Goal: Check status: Check status

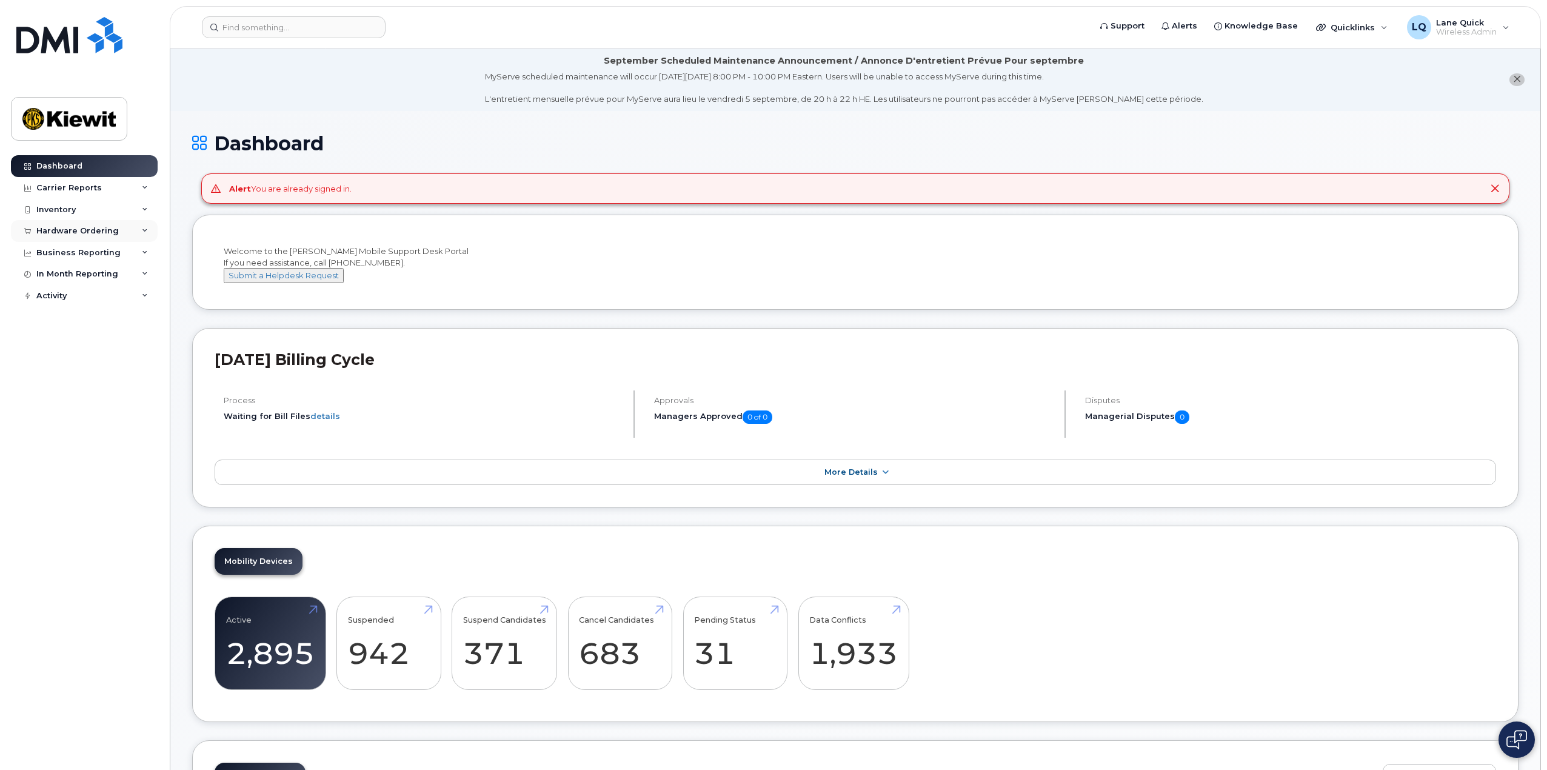
click at [140, 227] on div "Hardware Ordering" at bounding box center [84, 231] width 147 height 22
click at [76, 273] on link "Orders" at bounding box center [94, 276] width 125 height 23
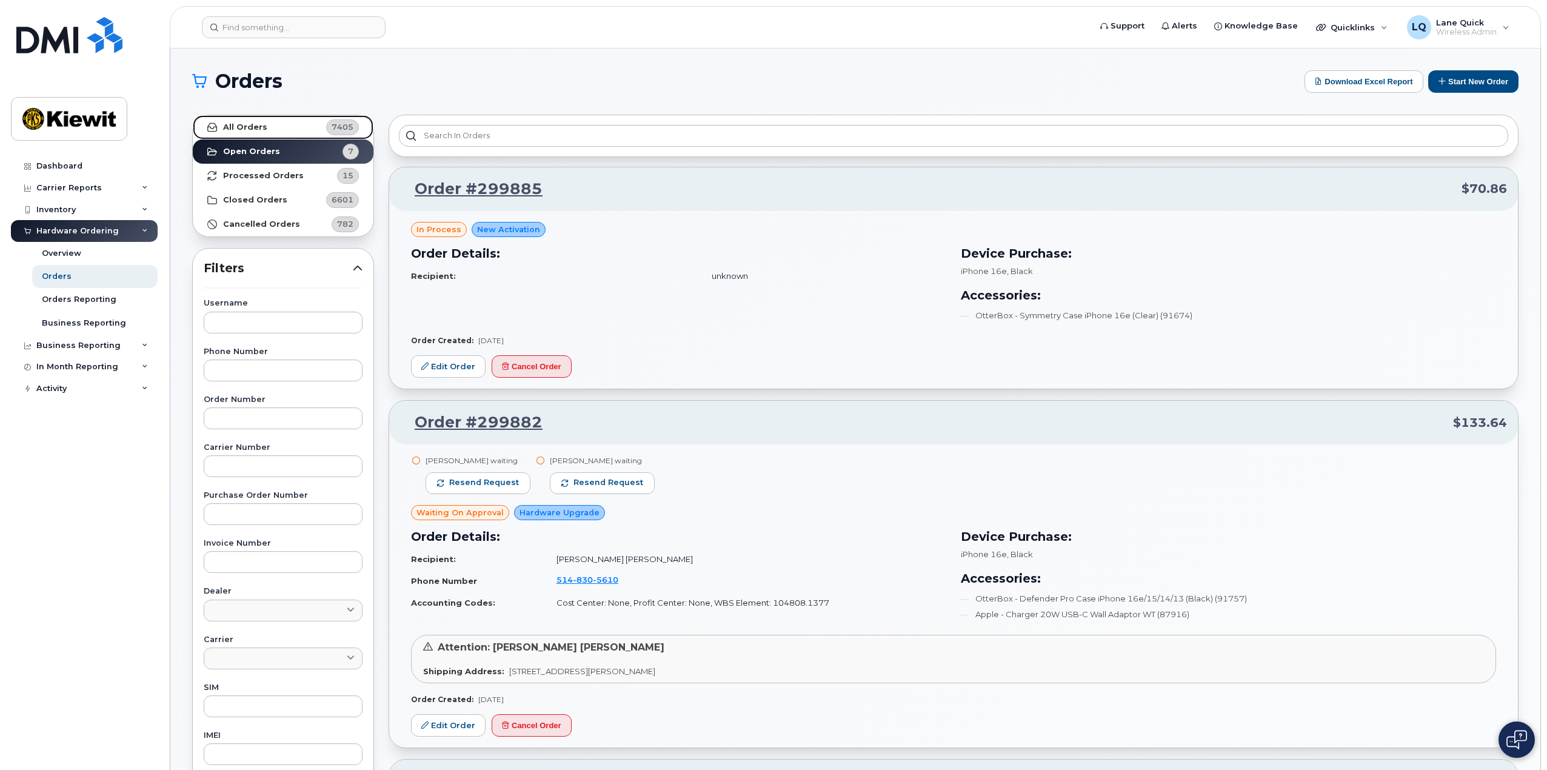
click at [250, 128] on strong "All Orders" at bounding box center [245, 127] width 44 height 10
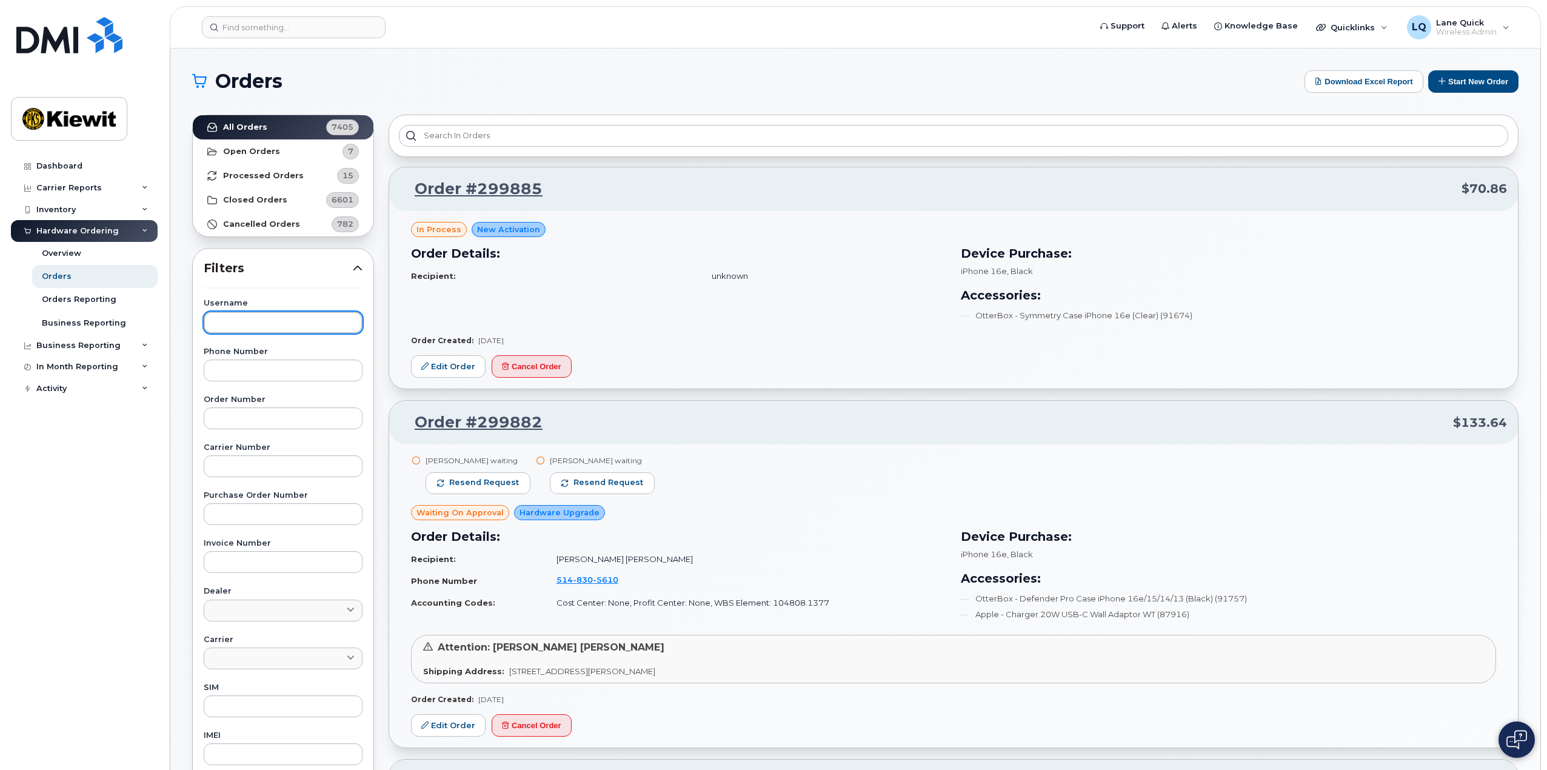
click at [255, 315] on input "text" at bounding box center [283, 323] width 159 height 22
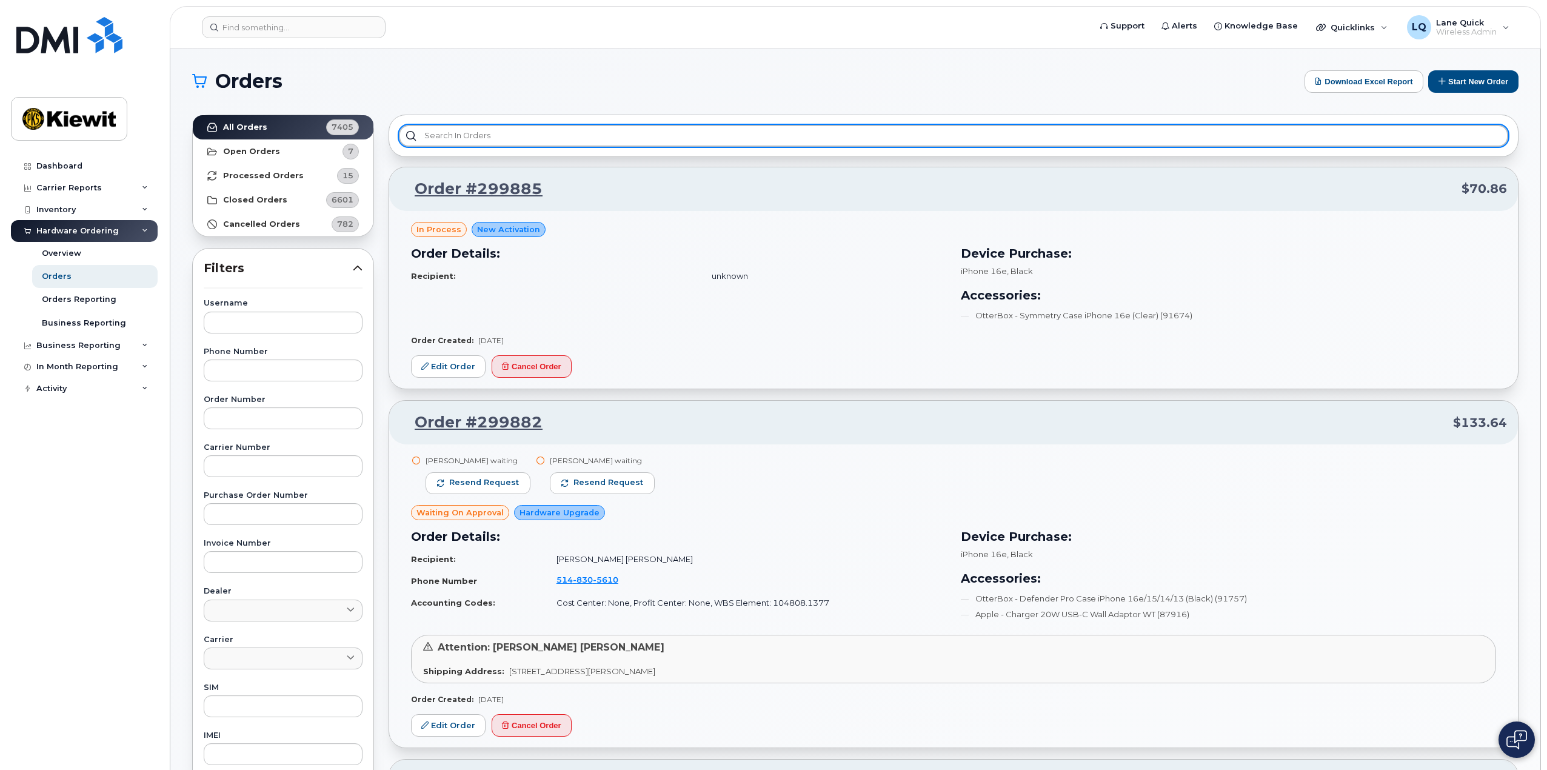
click at [592, 136] on input "text" at bounding box center [953, 136] width 1109 height 22
type input "H"
type input "S"
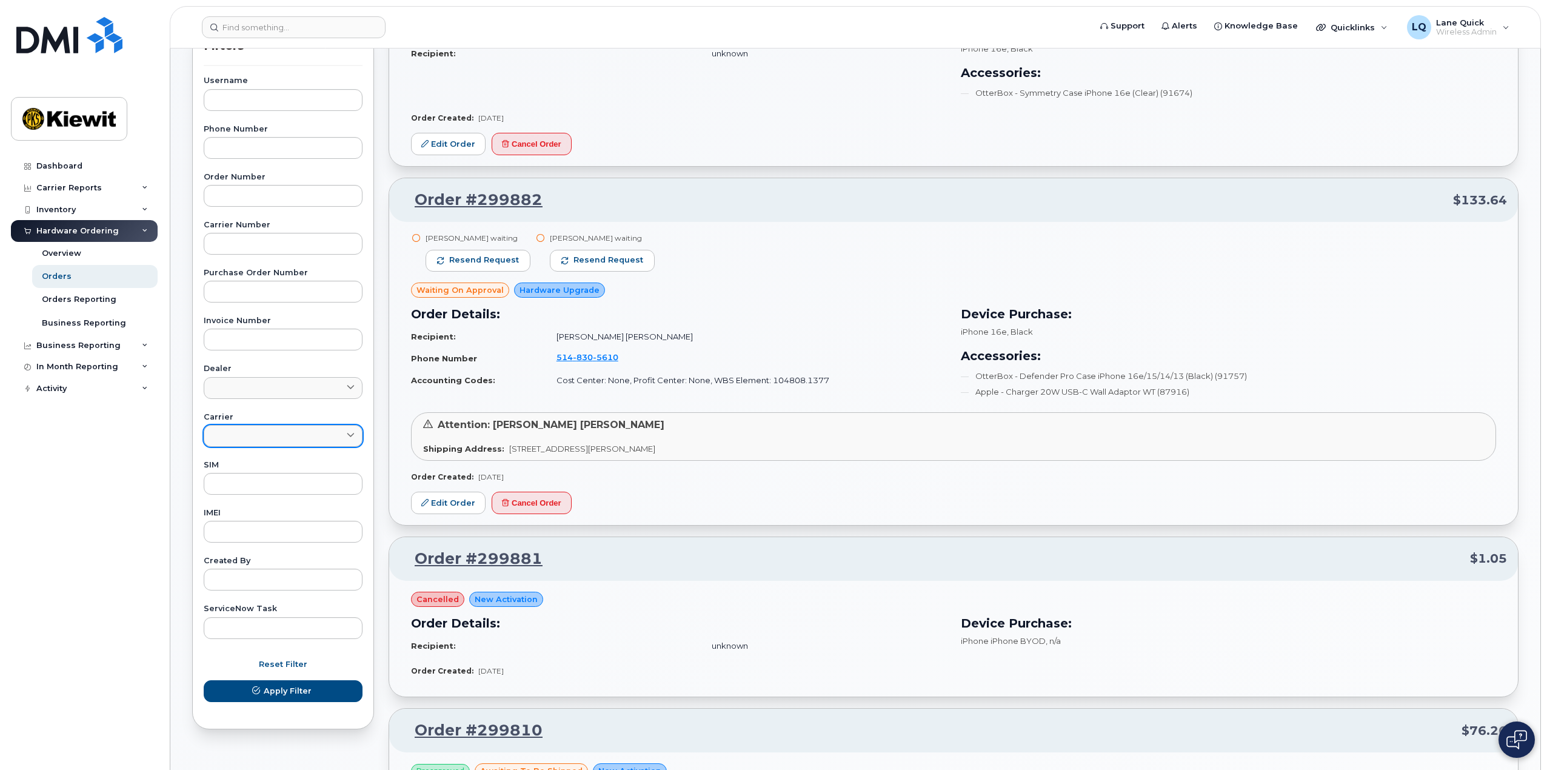
scroll to position [303, 0]
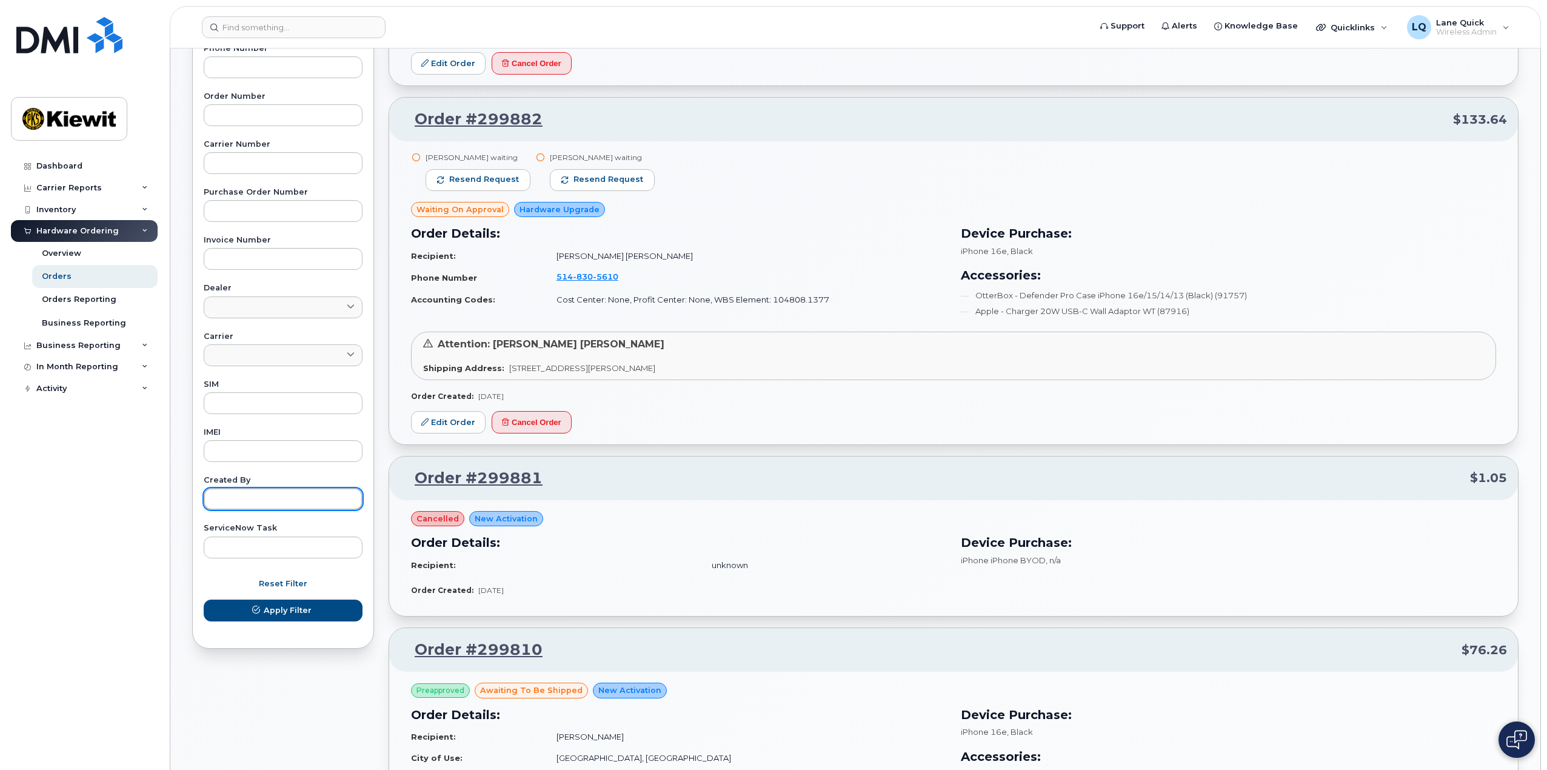
click at [285, 506] on input "text" at bounding box center [283, 499] width 159 height 22
type input "Lane Quick"
click at [204, 599] on button "Apply Filter" at bounding box center [283, 610] width 159 height 22
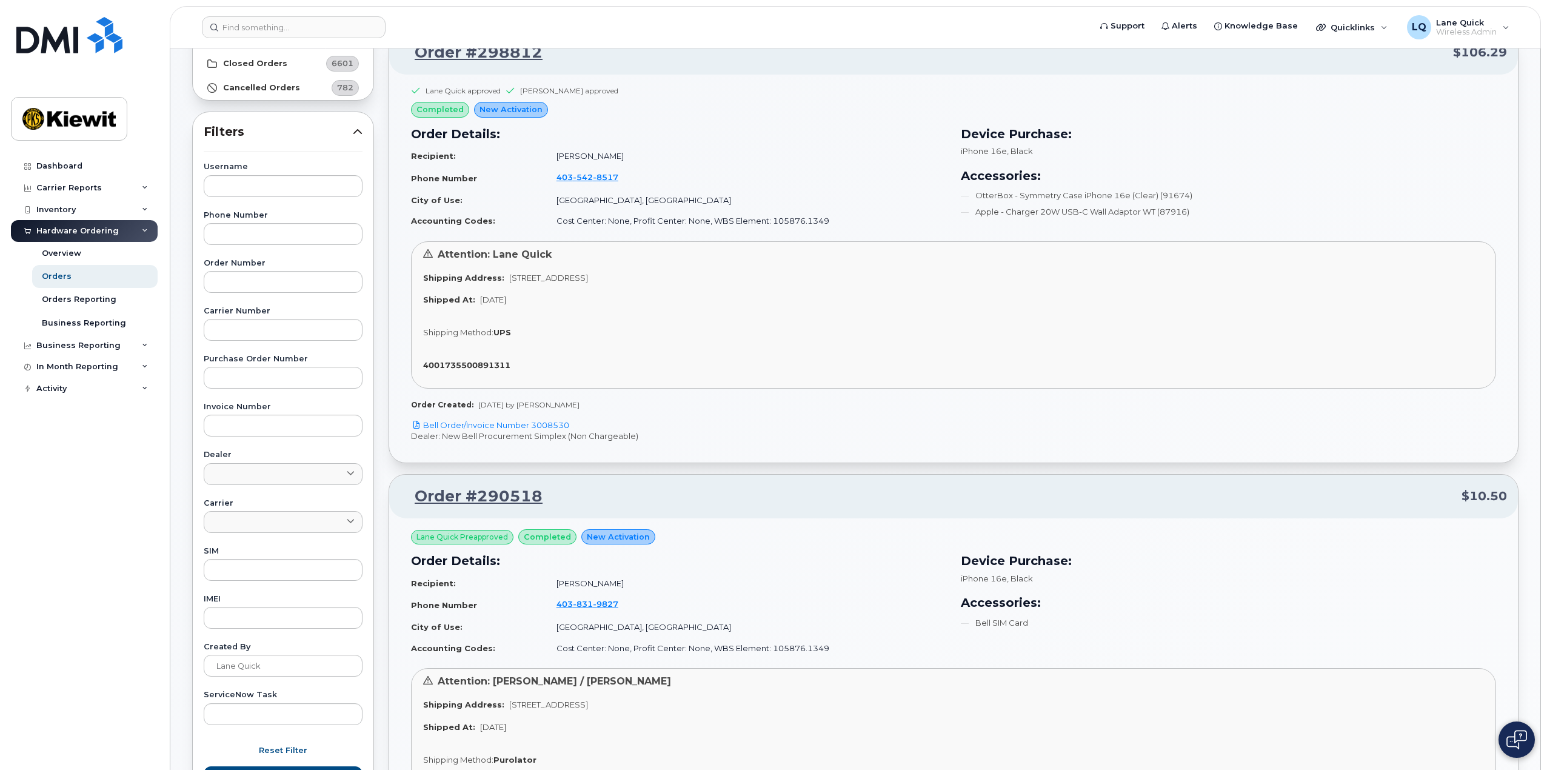
scroll to position [0, 0]
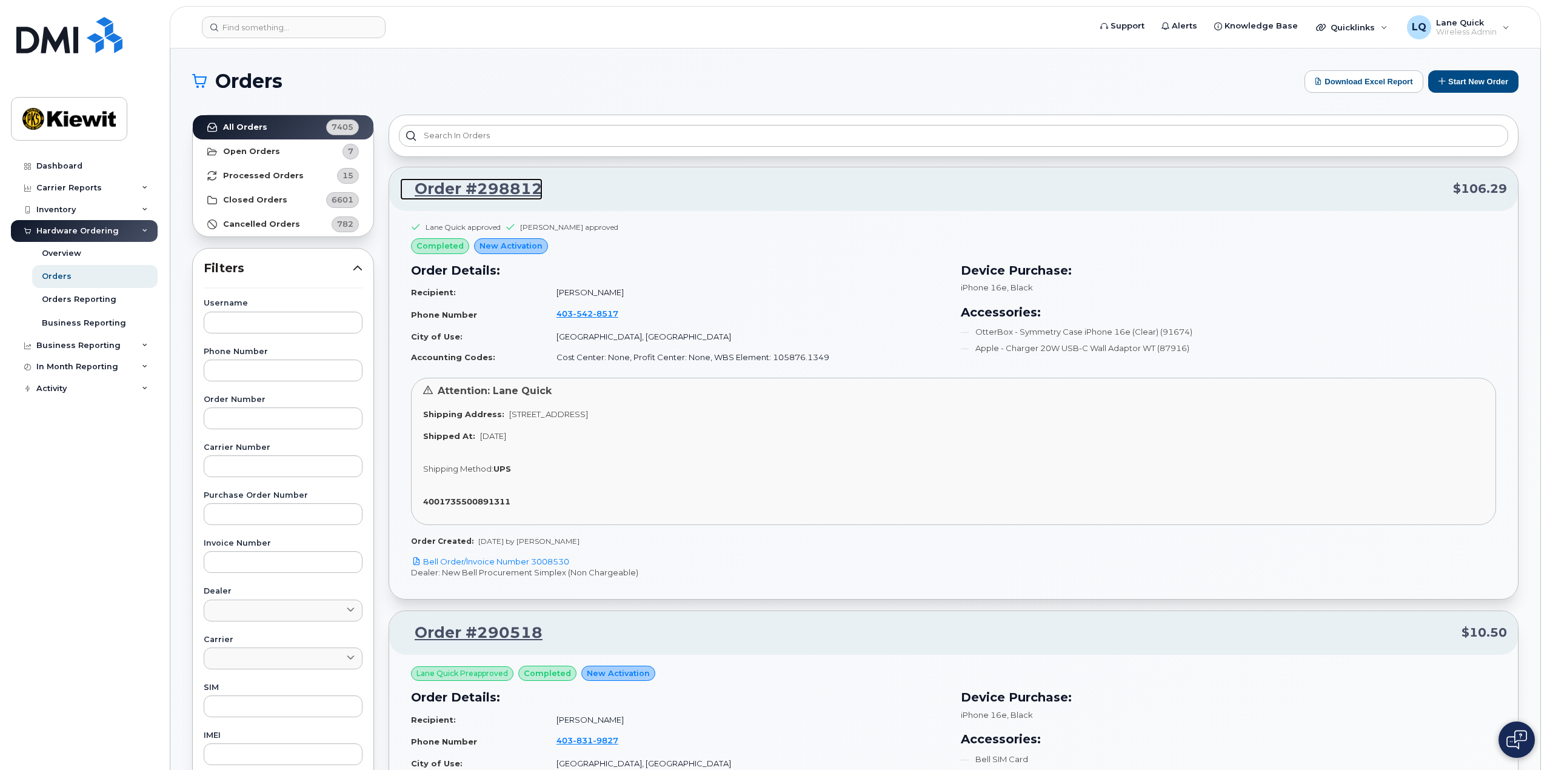
click at [482, 181] on link "Order #298812" at bounding box center [471, 189] width 142 height 22
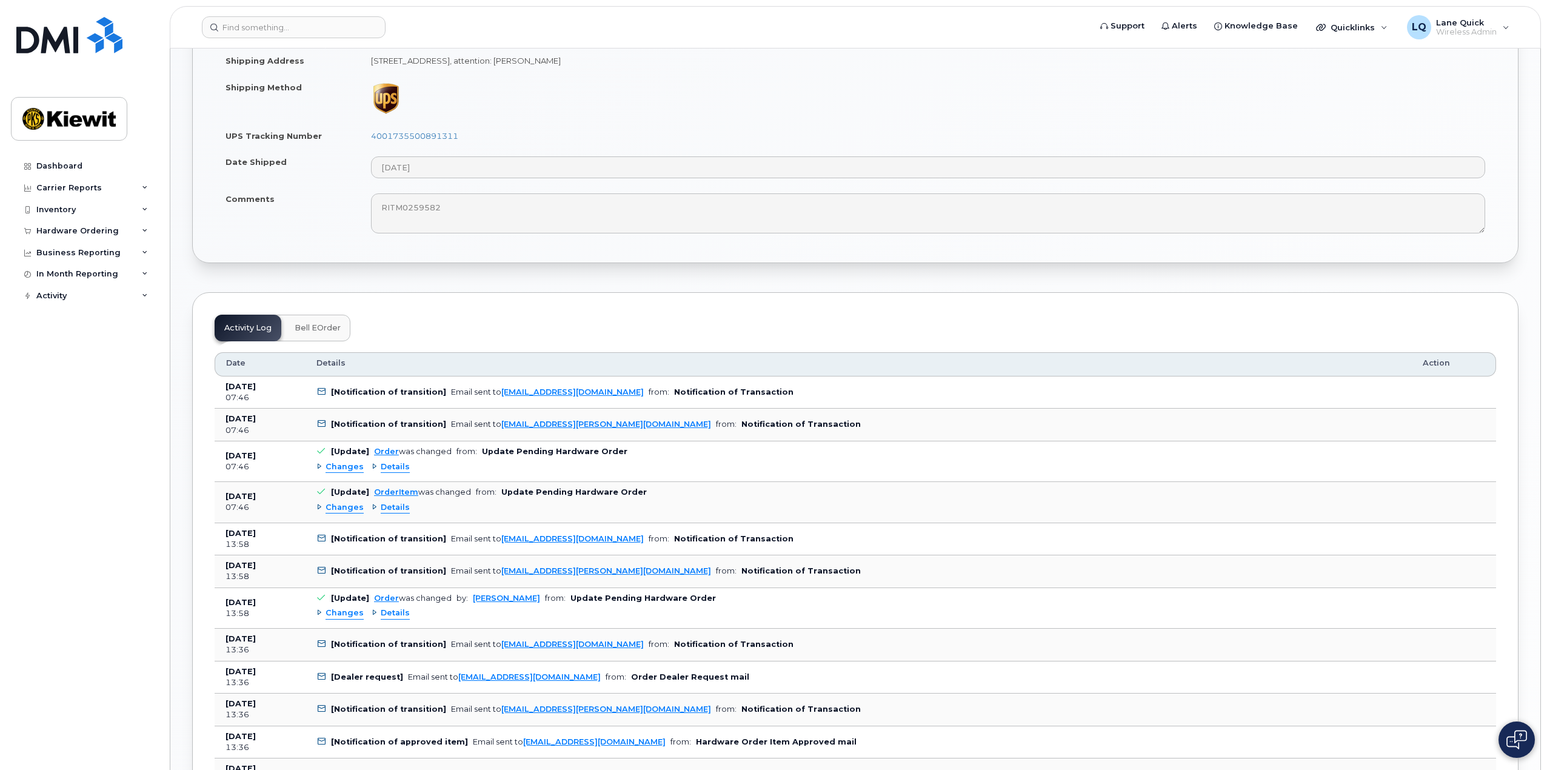
scroll to position [788, 0]
